Goal: Answer question/provide support

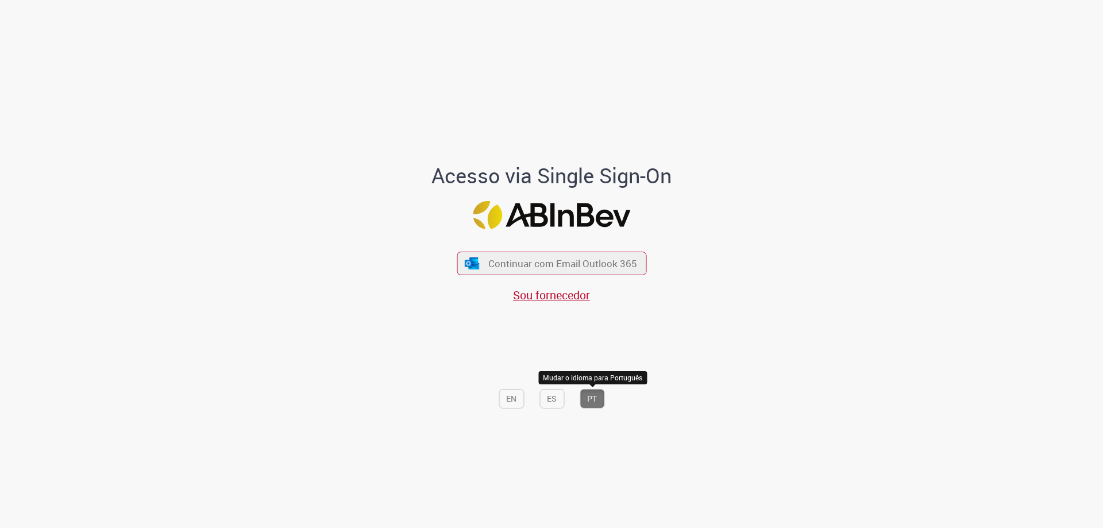
click at [595, 403] on button "PT" at bounding box center [592, 399] width 25 height 20
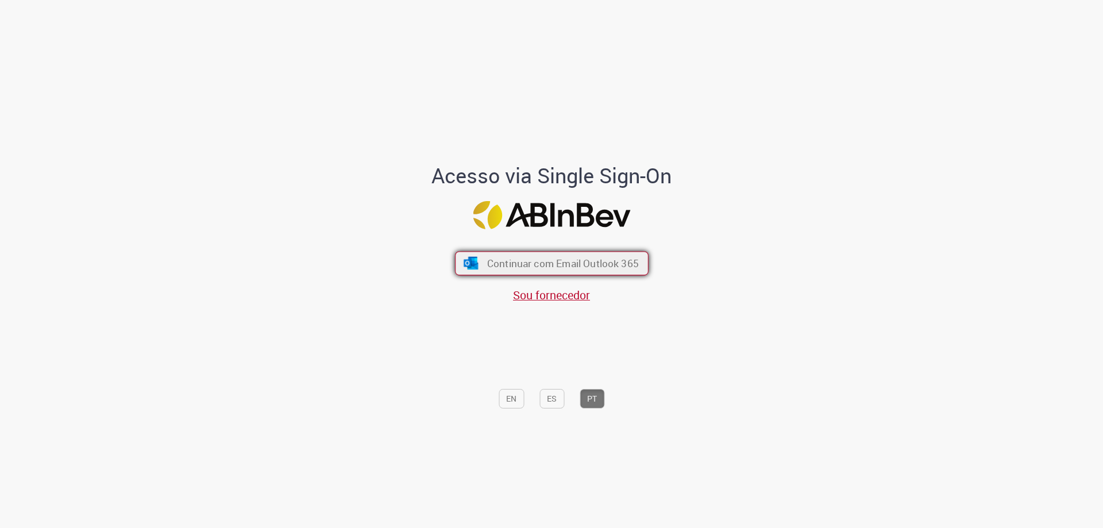
click at [545, 262] on span "Continuar com Email Outlook 365" at bounding box center [563, 263] width 152 height 13
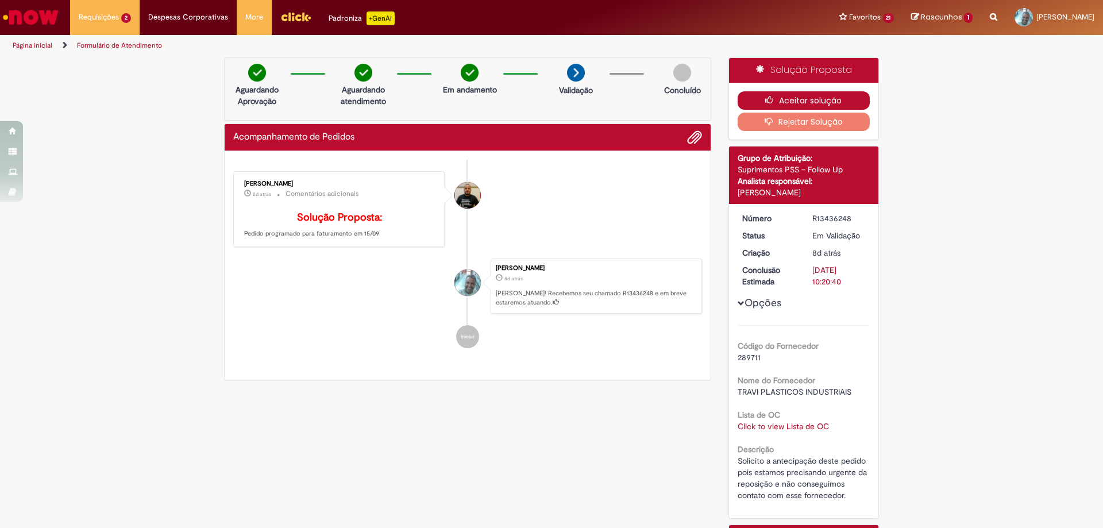
click at [773, 95] on button "Aceitar solução" at bounding box center [804, 100] width 133 height 18
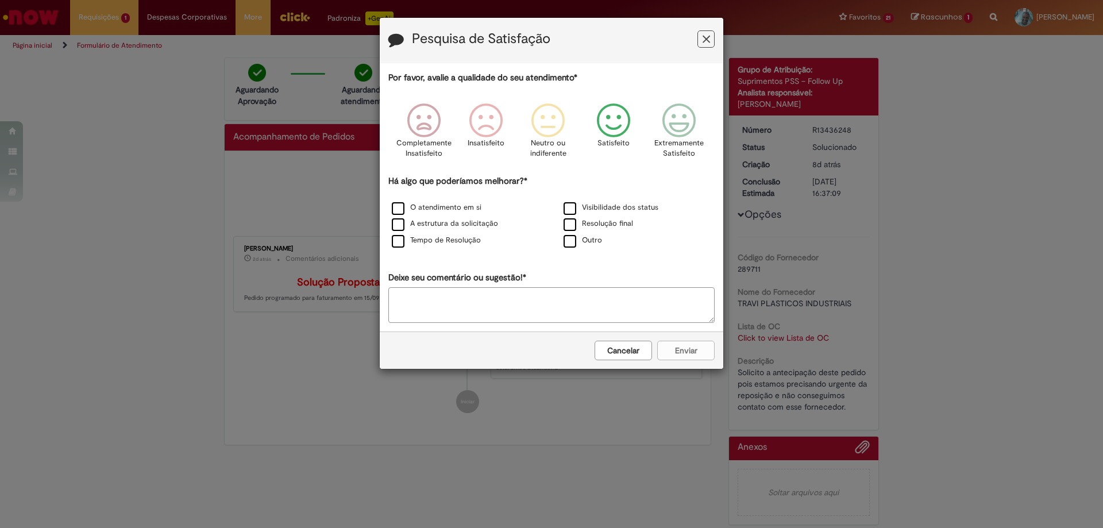
click at [609, 122] on icon "Feedback" at bounding box center [613, 120] width 43 height 34
click at [394, 241] on label "Tempo de Resolução" at bounding box center [436, 240] width 89 height 11
click at [698, 344] on button "Enviar" at bounding box center [685, 351] width 57 height 20
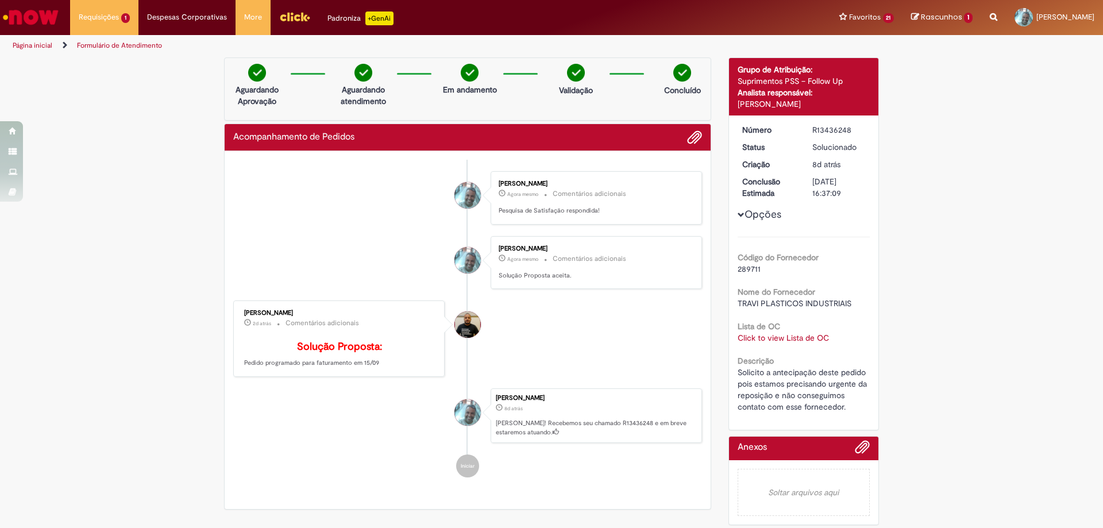
scroll to position [122, 0]
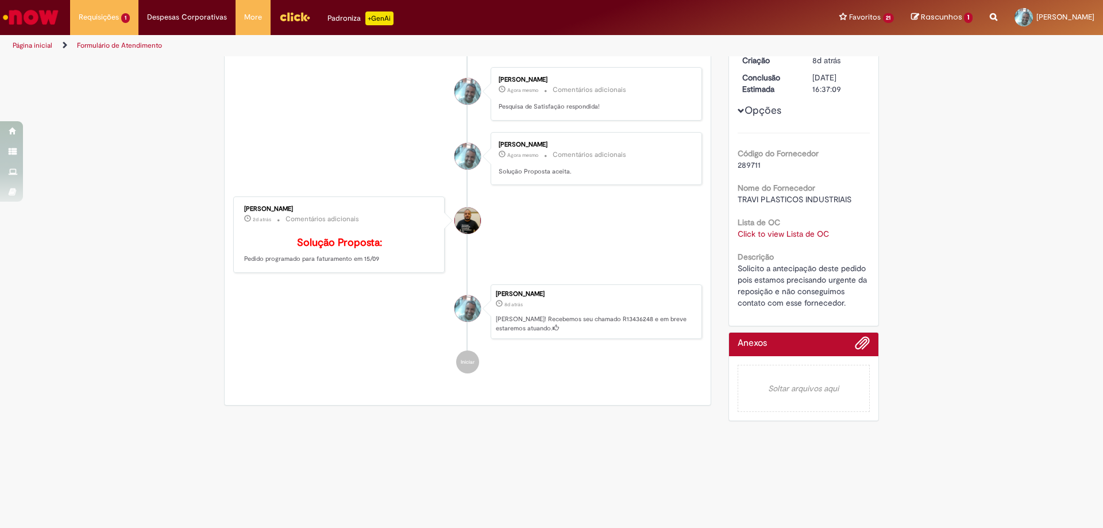
click at [777, 229] on link "Click to view Lista de OC" at bounding box center [783, 234] width 91 height 10
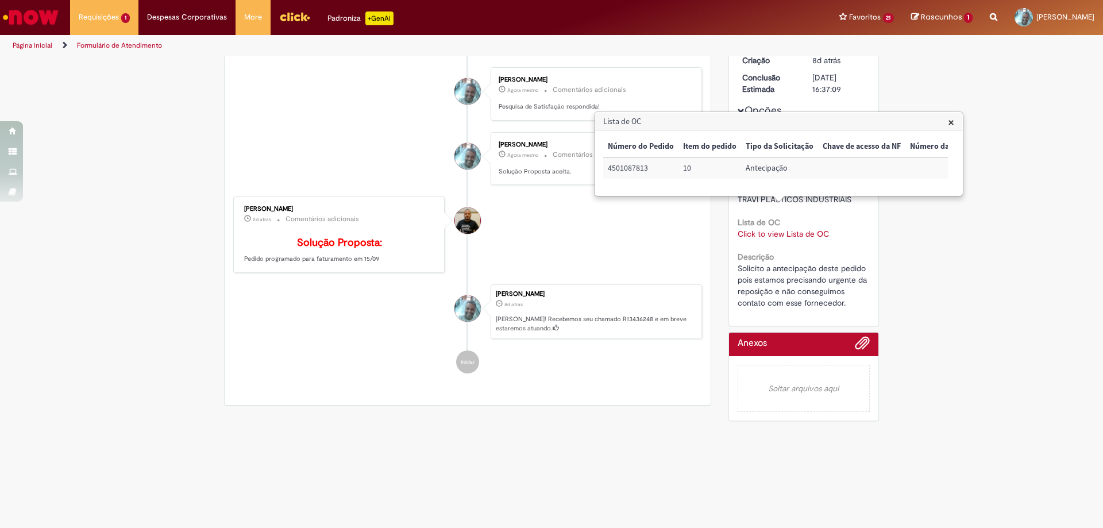
click at [629, 162] on td "4501087813" at bounding box center [640, 167] width 75 height 21
click at [623, 167] on td "4501087813" at bounding box center [640, 167] width 75 height 21
copy td "4501087813"
